Goal: Complete application form: Complete application form

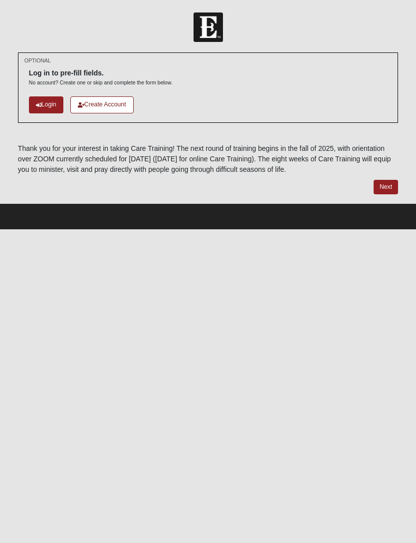
click at [49, 102] on link "Login" at bounding box center [46, 104] width 34 height 16
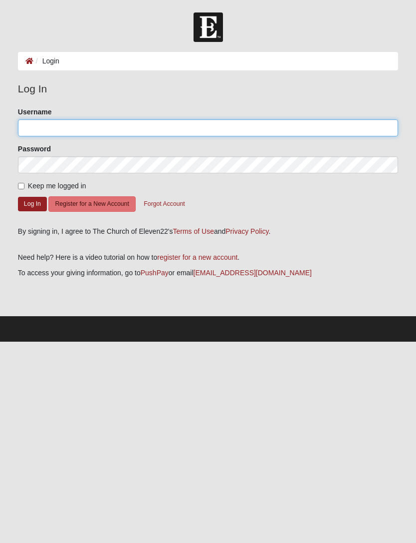
type input "RitaSantos"
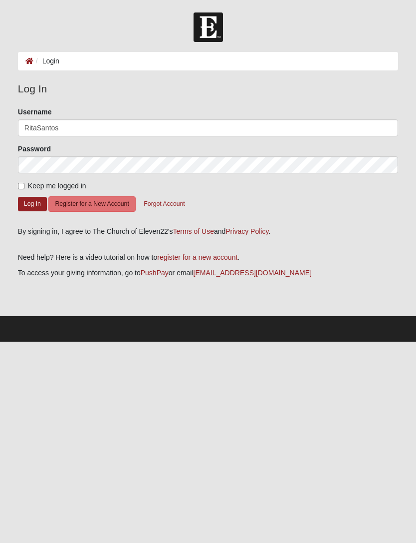
click at [32, 203] on button "Log In" at bounding box center [32, 204] width 29 height 14
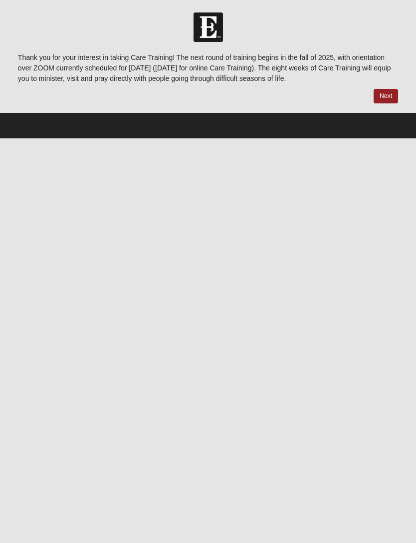
click at [390, 96] on button "Next" at bounding box center [386, 96] width 24 height 14
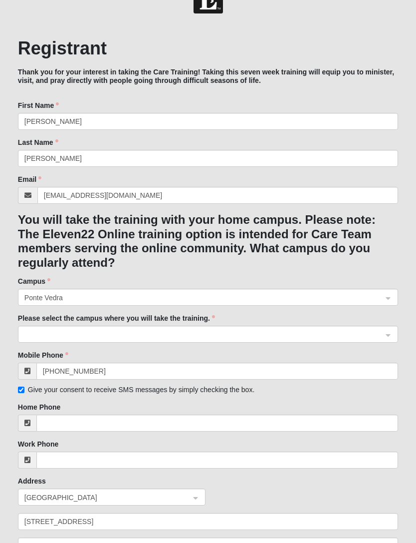
scroll to position [28, 0]
click at [394, 299] on div "Ponte Vedra" at bounding box center [207, 297] width 379 height 17
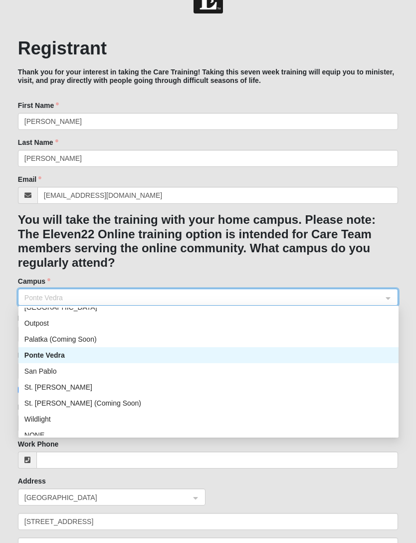
scroll to position [121, 0]
click at [285, 352] on div "Ponte Vedra" at bounding box center [208, 354] width 368 height 11
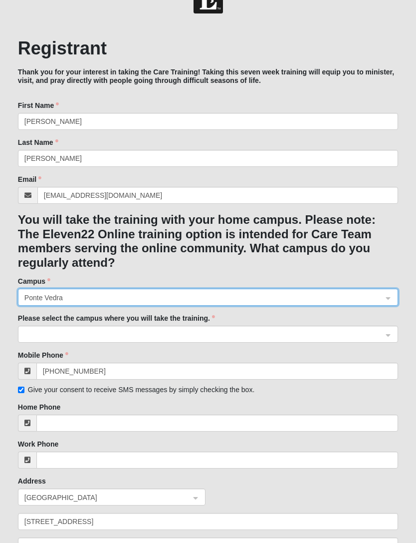
click at [385, 336] on input "search" at bounding box center [204, 333] width 361 height 15
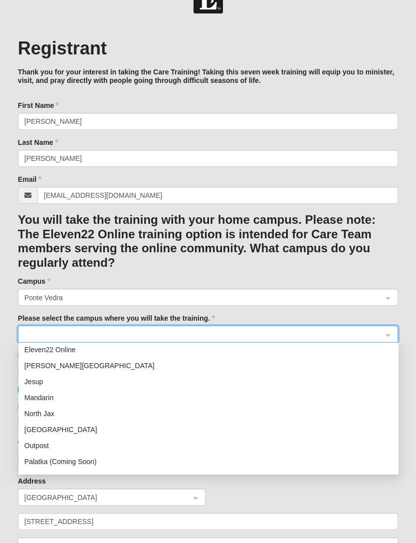
scroll to position [63, 0]
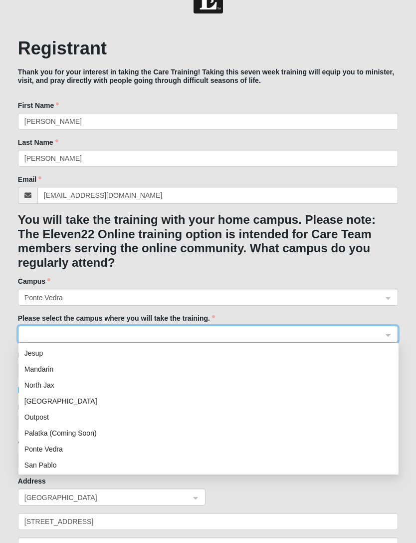
click at [81, 450] on div "Ponte Vedra" at bounding box center [208, 448] width 368 height 11
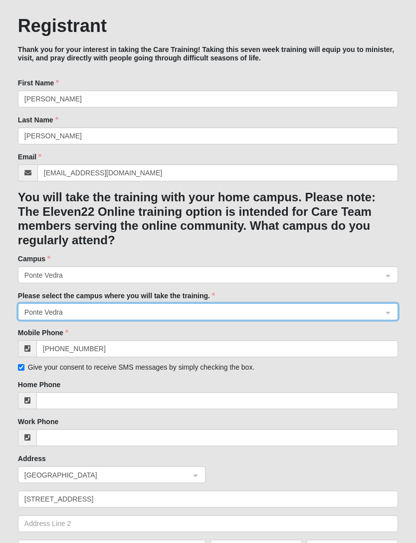
scroll to position [64, 0]
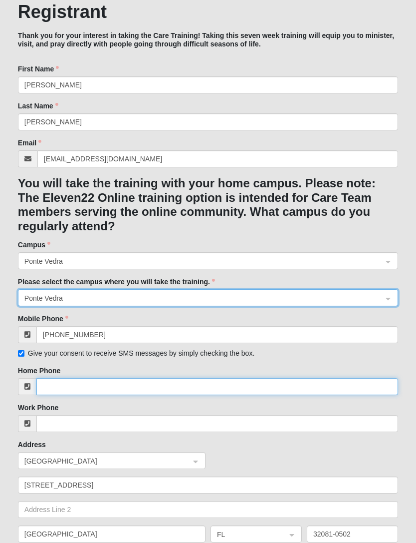
click at [262, 381] on input "Home Phone" at bounding box center [217, 386] width 362 height 17
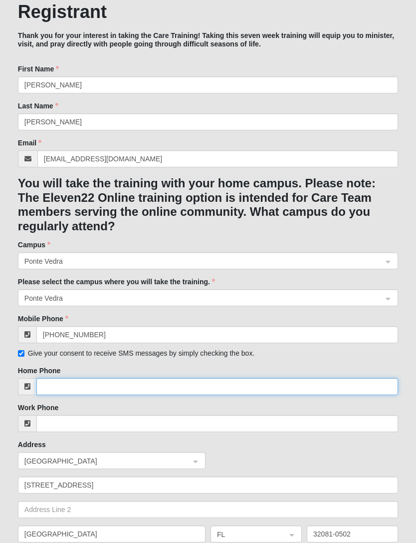
scroll to position [76, 0]
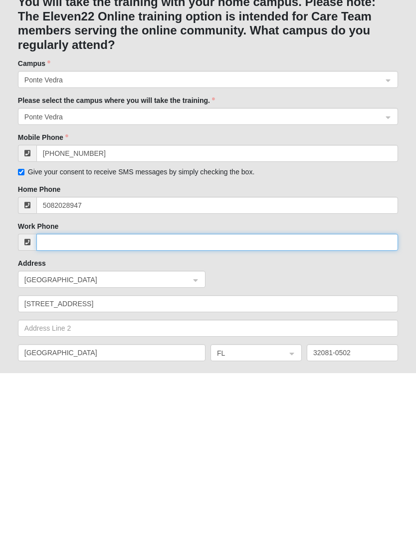
type input "[PHONE_NUMBER]"
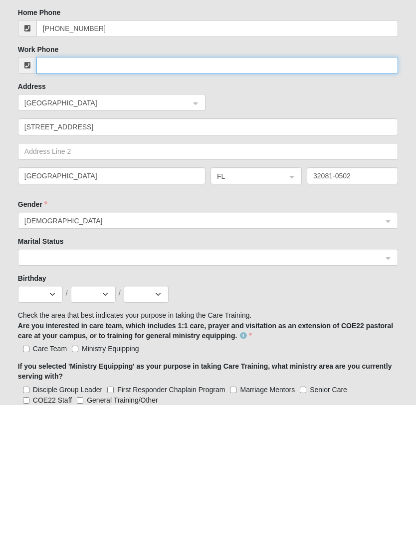
scroll to position [292, 0]
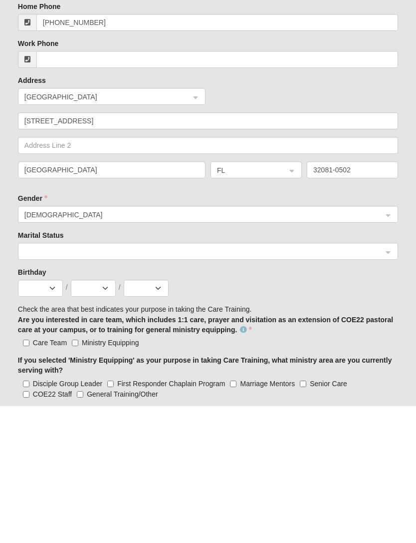
click at [385, 380] on input "search" at bounding box center [204, 387] width 361 height 15
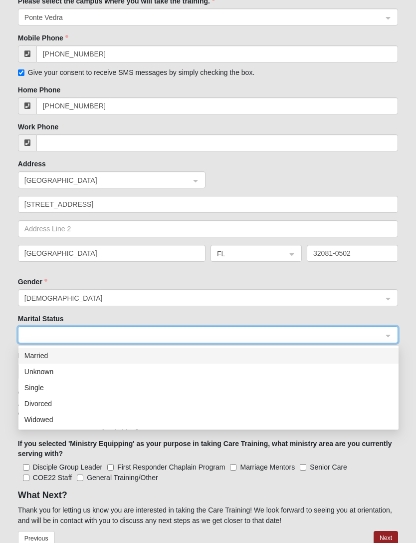
click at [62, 354] on div "Married" at bounding box center [208, 355] width 368 height 11
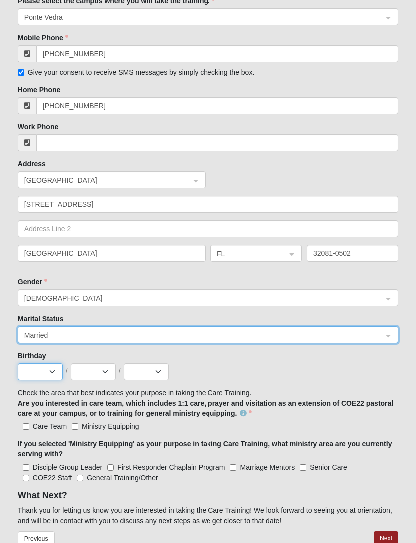
click at [58, 371] on select "Jan Feb Mar Apr May Jun [DATE] Aug Sep Oct Nov Dec" at bounding box center [40, 371] width 45 height 17
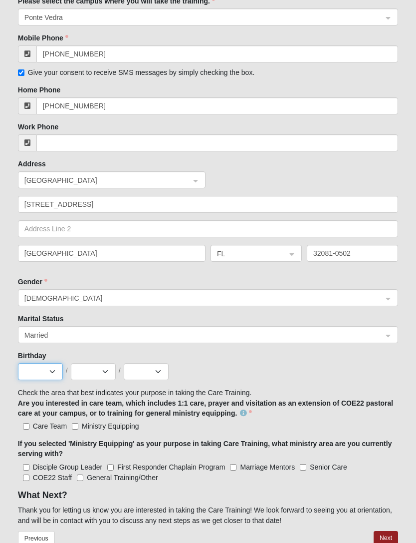
select select "3"
click at [113, 373] on select "1 2 3 4 5 6 7 8 9 10 11 12 13 14 15 16 17 18 19 20 21 22 23 24 25 26 27 28 29 3…" at bounding box center [93, 371] width 45 height 17
select select "8"
click at [160, 374] on select "2025 2024 2023 2022 2021 2020 2019 2018 2017 2016 2015 2014 2013 2012 2011 2010…" at bounding box center [146, 371] width 45 height 17
select select "1967"
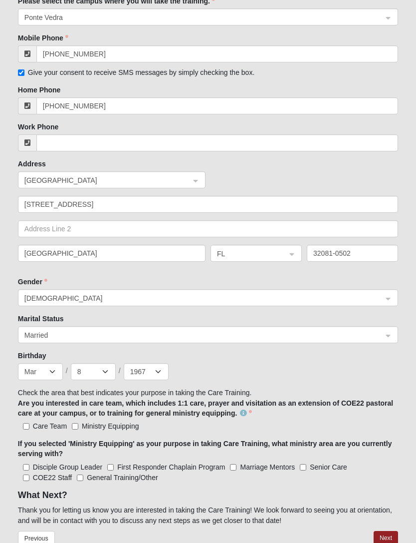
click at [31, 421] on label "Care Team" at bounding box center [42, 426] width 49 height 10
click at [29, 423] on input "Care Team" at bounding box center [26, 426] width 6 height 6
checkbox input "true"
click at [82, 422] on span "Ministry Equipping" at bounding box center [110, 426] width 57 height 8
click at [78, 423] on input "Ministry Equipping" at bounding box center [75, 426] width 6 height 6
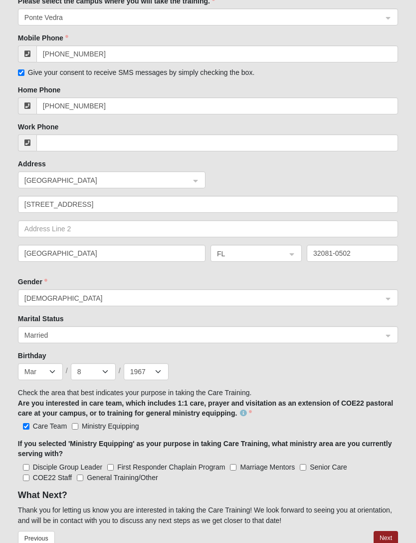
checkbox input "true"
click at [23, 425] on input "Care Team" at bounding box center [26, 426] width 6 height 6
click at [29, 425] on input "Care Team" at bounding box center [26, 426] width 6 height 6
click at [22, 428] on label "Care Team" at bounding box center [42, 426] width 49 height 10
click at [23, 428] on input "Care Team" at bounding box center [26, 426] width 6 height 6
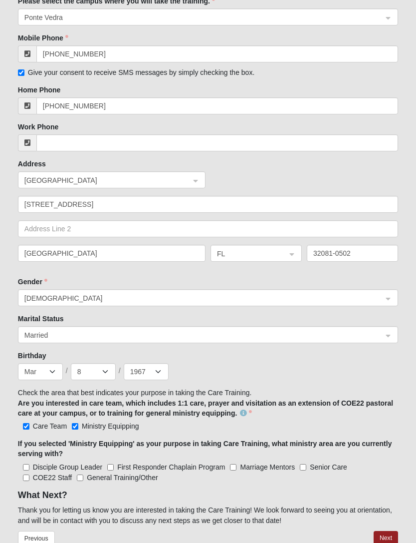
checkbox input "false"
click at [37, 463] on span "Disciple Group Leader" at bounding box center [67, 467] width 69 height 8
click at [29, 464] on Leader "Disciple Group Leader" at bounding box center [26, 467] width 6 height 6
checkbox Leader "true"
click at [390, 531] on button "Next" at bounding box center [386, 538] width 24 height 14
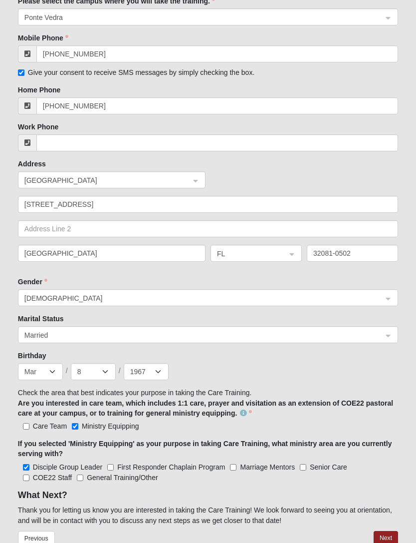
scroll to position [0, 0]
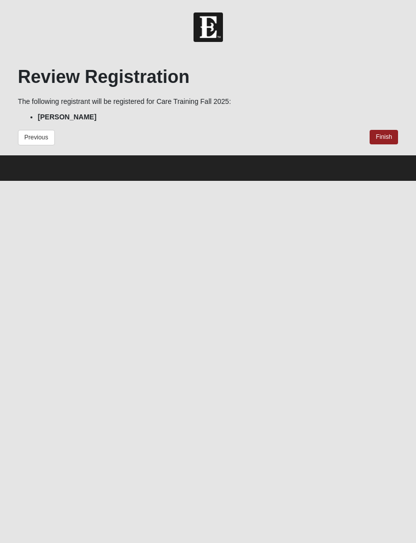
click at [382, 134] on button "Finish" at bounding box center [384, 137] width 28 height 14
